Goal: Information Seeking & Learning: Learn about a topic

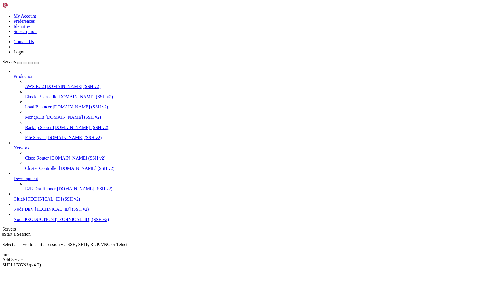
click at [42, 222] on span "Node PRODUCTION" at bounding box center [34, 219] width 40 height 5
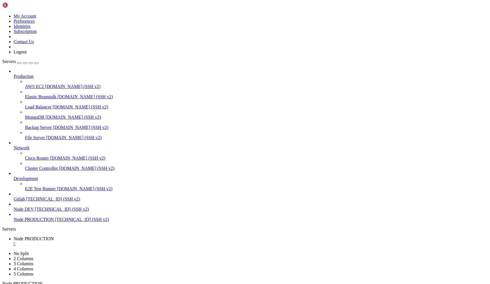
drag, startPoint x: 36, startPoint y: 482, endPoint x: 5, endPoint y: 484, distance: 31.0
drag, startPoint x: 85, startPoint y: 482, endPoint x: -43, endPoint y: 483, distance: 128.2
click html "Page up Welcome to Ubuntu 24.04.2 LTS (GNU/Linux 6.8.0-63-generic x86_64) * Doc…"
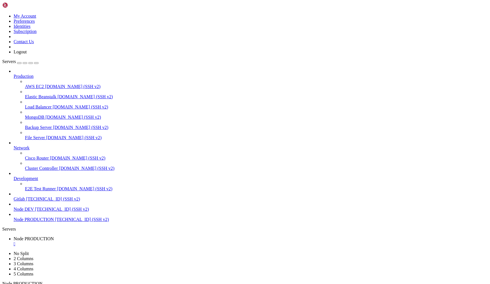
copy x-row "gitlab-runner: command not found"
click at [30, 211] on span "Node DEV" at bounding box center [24, 209] width 20 height 5
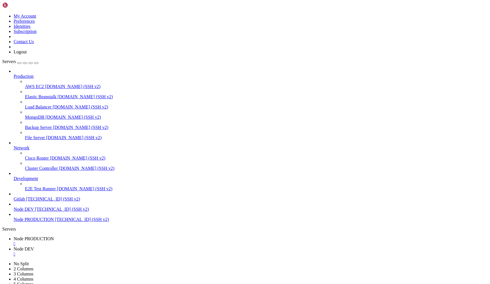
scroll to position [0, 0]
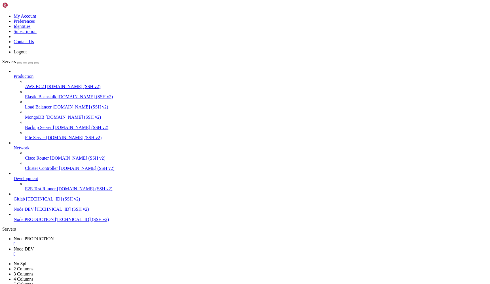
click at [35, 211] on span "[TECHNICAL_ID] (SSH v2)" at bounding box center [62, 209] width 54 height 5
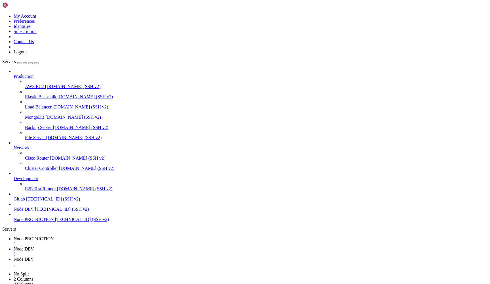
scroll to position [0, 0]
